Goal: Find specific page/section: Find specific page/section

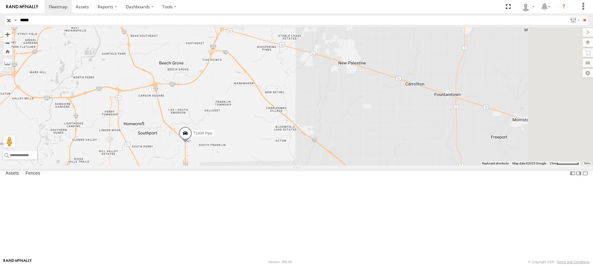
drag, startPoint x: 340, startPoint y: 93, endPoint x: 309, endPoint y: 146, distance: 61.1
click at [309, 146] on div "T1434 Pipe" at bounding box center [296, 96] width 593 height 139
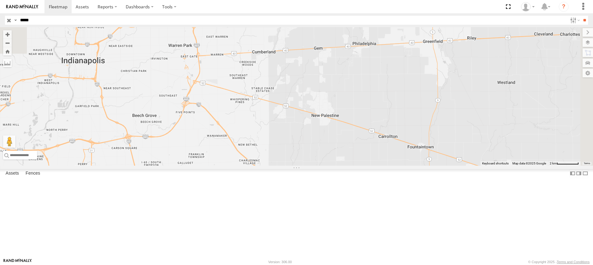
drag, startPoint x: 399, startPoint y: 69, endPoint x: 371, endPoint y: 122, distance: 60.5
click at [371, 122] on div "T1434 Pipe" at bounding box center [296, 96] width 593 height 139
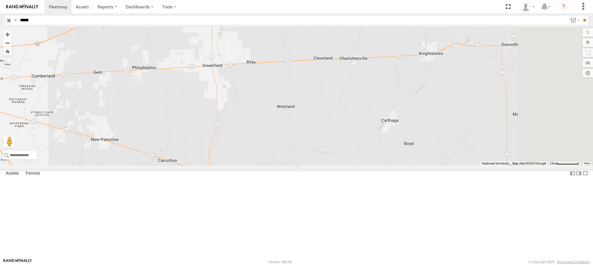
drag, startPoint x: 427, startPoint y: 108, endPoint x: 204, endPoint y: 133, distance: 224.0
click at [204, 133] on div "T1434 Pipe" at bounding box center [296, 96] width 593 height 139
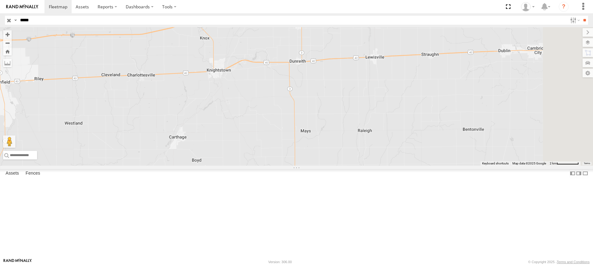
drag, startPoint x: 419, startPoint y: 121, endPoint x: 203, endPoint y: 138, distance: 216.5
click at [203, 138] on div "T1434 Pipe" at bounding box center [296, 96] width 593 height 139
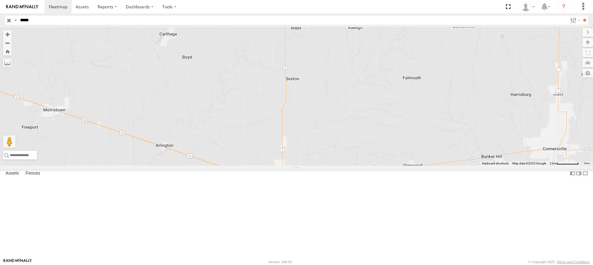
drag, startPoint x: 447, startPoint y: 120, endPoint x: 439, endPoint y: 15, distance: 105.6
click at [439, 15] on body at bounding box center [296, 132] width 593 height 265
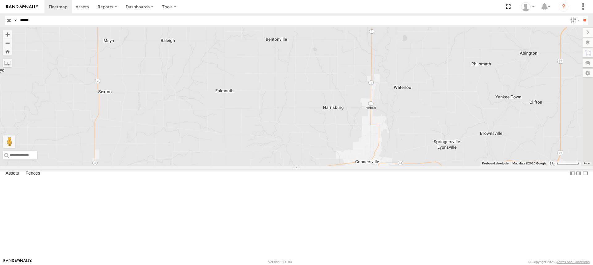
drag, startPoint x: 432, startPoint y: 135, endPoint x: 242, endPoint y: 147, distance: 190.3
click at [242, 147] on div "T1434 Pipe" at bounding box center [296, 96] width 593 height 139
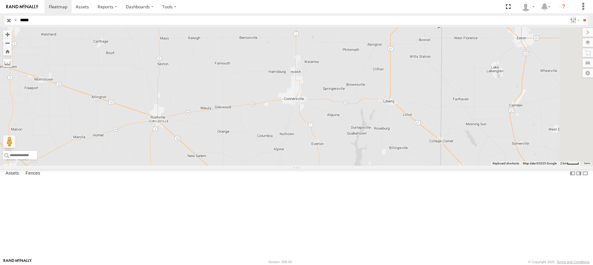
drag, startPoint x: 282, startPoint y: 137, endPoint x: 270, endPoint y: 109, distance: 30.3
click at [270, 109] on div "T1434 Pipe" at bounding box center [296, 96] width 593 height 139
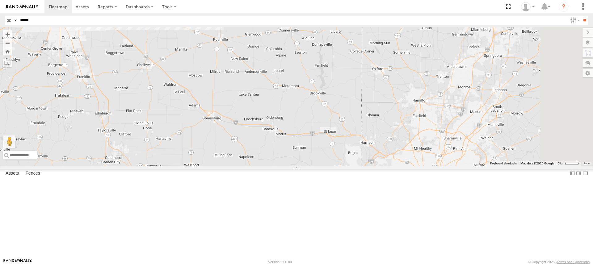
drag, startPoint x: 456, startPoint y: 180, endPoint x: 428, endPoint y: 135, distance: 53.4
click at [428, 135] on div "T1434 Pipe" at bounding box center [296, 96] width 593 height 139
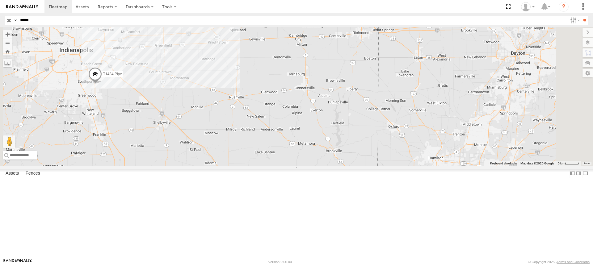
drag, startPoint x: 395, startPoint y: 111, endPoint x: 411, endPoint y: 170, distance: 61.7
click at [411, 166] on div "T1434 Pipe" at bounding box center [296, 96] width 593 height 139
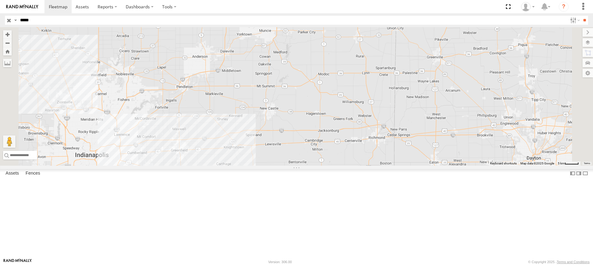
drag, startPoint x: 307, startPoint y: 122, endPoint x: 307, endPoint y: 211, distance: 88.3
click at [307, 166] on div "T1434 Pipe" at bounding box center [296, 96] width 593 height 139
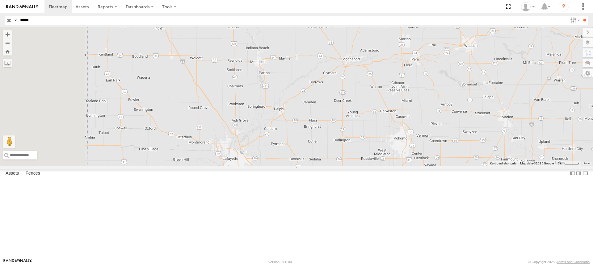
drag, startPoint x: 261, startPoint y: 91, endPoint x: 566, endPoint y: 250, distance: 343.3
click at [566, 166] on div "T1434 Pipe" at bounding box center [296, 96] width 593 height 139
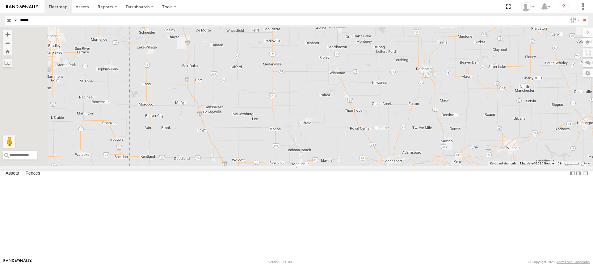
drag, startPoint x: 347, startPoint y: 54, endPoint x: 382, endPoint y: 149, distance: 101.0
click at [381, 157] on div "T1434 Pipe" at bounding box center [296, 96] width 593 height 139
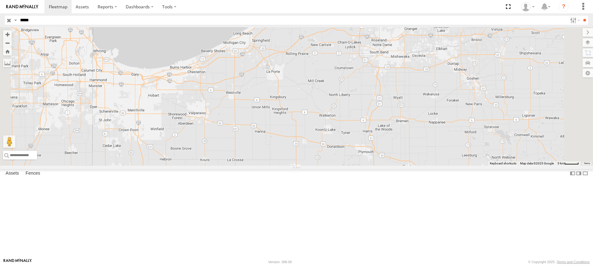
drag, startPoint x: 319, startPoint y: 73, endPoint x: 288, endPoint y: 244, distance: 174.0
click at [288, 166] on div "T1434 Pipe" at bounding box center [296, 96] width 593 height 139
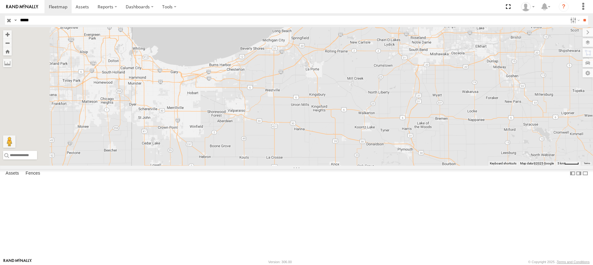
drag, startPoint x: 235, startPoint y: 150, endPoint x: 268, endPoint y: 148, distance: 32.8
click at [268, 148] on div "T1434 Pipe" at bounding box center [296, 96] width 593 height 139
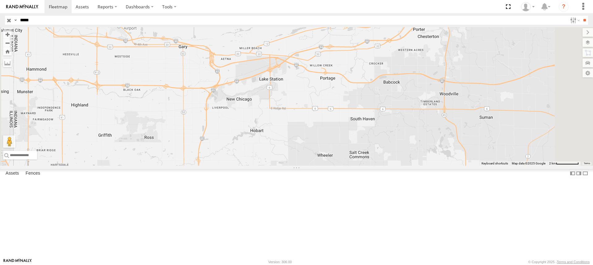
drag, startPoint x: 264, startPoint y: 119, endPoint x: 284, endPoint y: 196, distance: 79.5
click at [284, 166] on div "T1434 Pipe" at bounding box center [296, 96] width 593 height 139
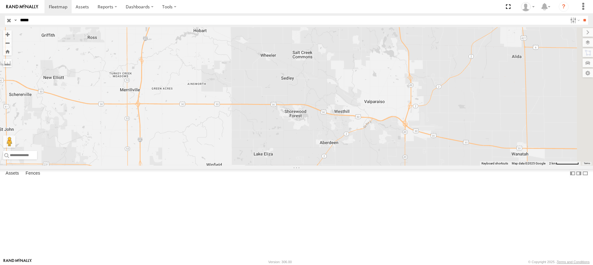
drag, startPoint x: 332, startPoint y: 217, endPoint x: 297, endPoint y: 61, distance: 159.9
click at [297, 62] on div "T1434 Pipe" at bounding box center [296, 96] width 593 height 139
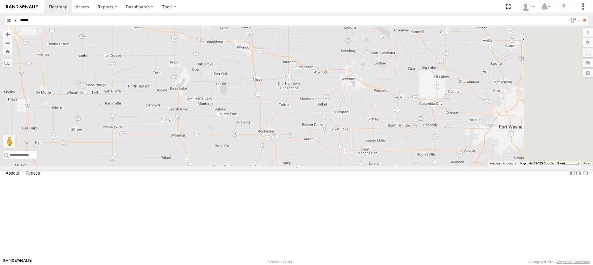
drag, startPoint x: 474, startPoint y: 182, endPoint x: 366, endPoint y: 178, distance: 107.5
click at [366, 166] on div "T1434 Pipe" at bounding box center [296, 96] width 593 height 139
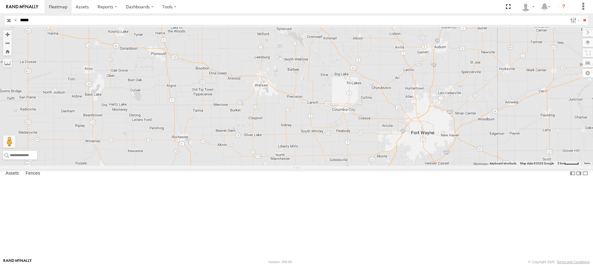
drag, startPoint x: 359, startPoint y: 97, endPoint x: 273, endPoint y: 94, distance: 86.5
click at [273, 94] on div "T1434 Pipe" at bounding box center [296, 96] width 593 height 139
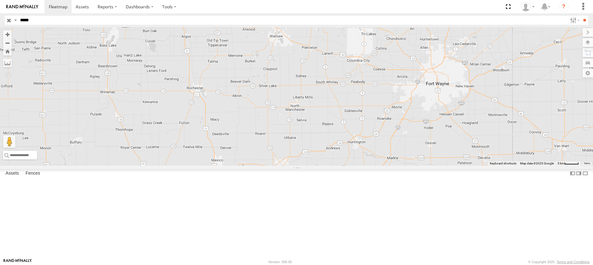
drag, startPoint x: 346, startPoint y: 147, endPoint x: 357, endPoint y: 106, distance: 42.5
click at [357, 106] on div "T1434 Pipe" at bounding box center [296, 96] width 593 height 139
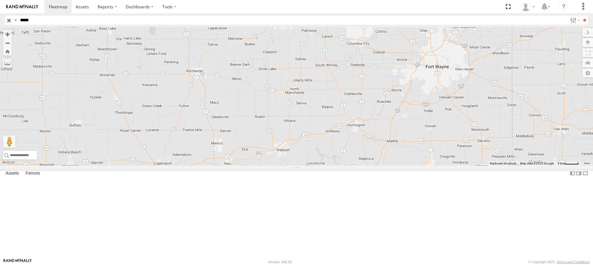
drag, startPoint x: 321, startPoint y: 120, endPoint x: 321, endPoint y: 102, distance: 18.2
click at [321, 102] on div "T1434 Pipe" at bounding box center [296, 96] width 593 height 139
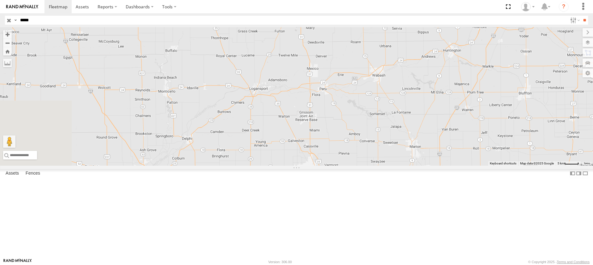
drag, startPoint x: 266, startPoint y: 174, endPoint x: 364, endPoint y: 96, distance: 125.0
click at [364, 96] on div "T1434 Pipe" at bounding box center [296, 96] width 593 height 139
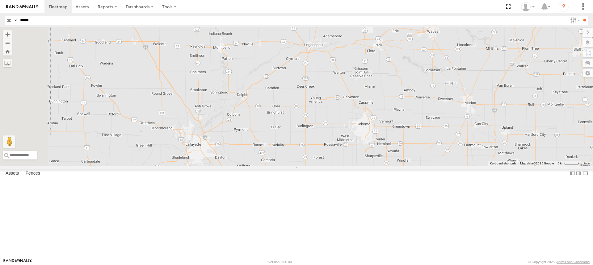
drag, startPoint x: 372, startPoint y: 161, endPoint x: 395, endPoint y: 106, distance: 58.7
click at [420, 117] on div "T1434 Pipe" at bounding box center [296, 96] width 593 height 139
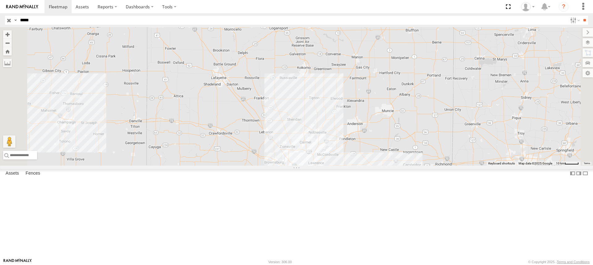
drag, startPoint x: 324, startPoint y: 91, endPoint x: 300, endPoint y: 73, distance: 30.5
click at [300, 73] on div "T1434 Pipe" at bounding box center [296, 96] width 593 height 139
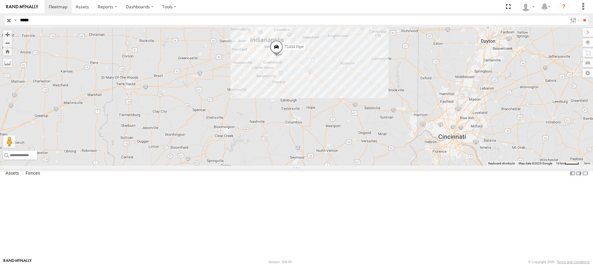
drag, startPoint x: 361, startPoint y: 163, endPoint x: 328, endPoint y: 30, distance: 137.6
click at [328, 30] on div "T1434 Pipe" at bounding box center [296, 96] width 593 height 139
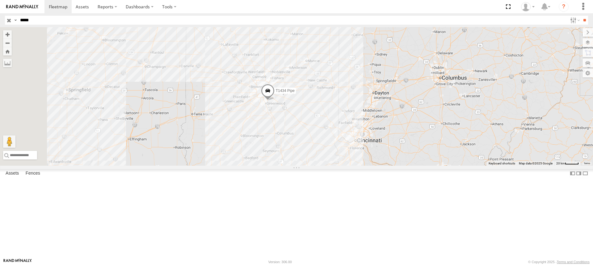
drag, startPoint x: 359, startPoint y: 101, endPoint x: 365, endPoint y: 178, distance: 77.1
click at [365, 166] on div "T1434 Pipe" at bounding box center [296, 96] width 593 height 139
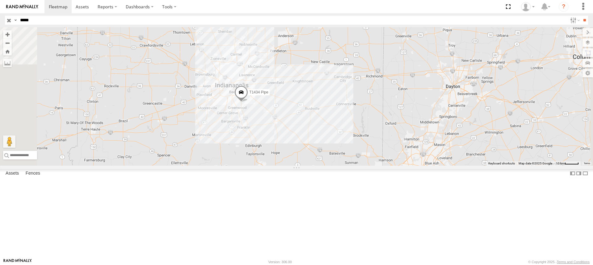
drag, startPoint x: 335, startPoint y: 158, endPoint x: 339, endPoint y: 161, distance: 5.1
click at [339, 161] on div "T1434 Pipe" at bounding box center [296, 96] width 593 height 139
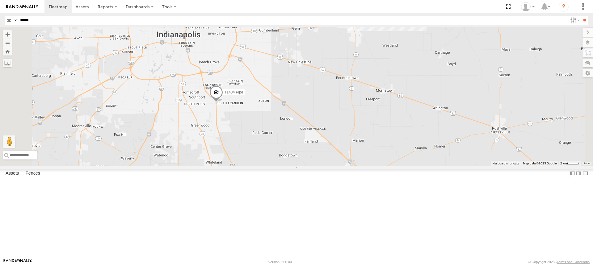
drag, startPoint x: 297, startPoint y: 132, endPoint x: 307, endPoint y: 171, distance: 40.6
click at [307, 166] on div "T1434 Pipe" at bounding box center [296, 96] width 593 height 139
